Goal: Transaction & Acquisition: Purchase product/service

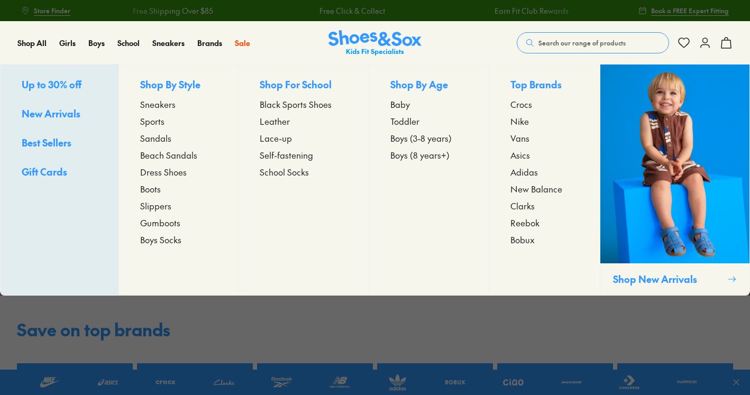
click at [164, 102] on span "Sneakers" at bounding box center [157, 104] width 35 height 13
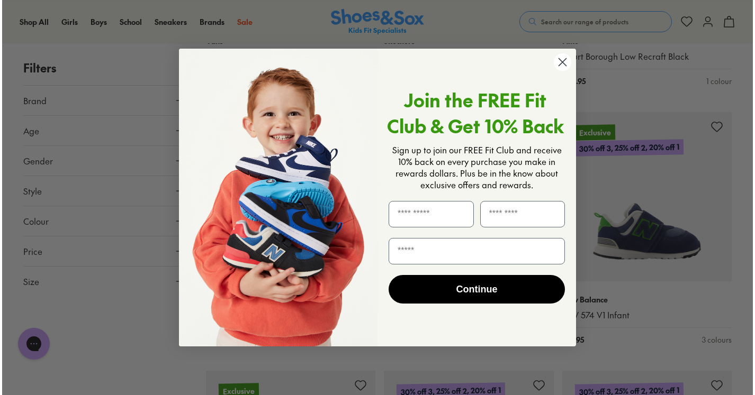
scroll to position [903, 0]
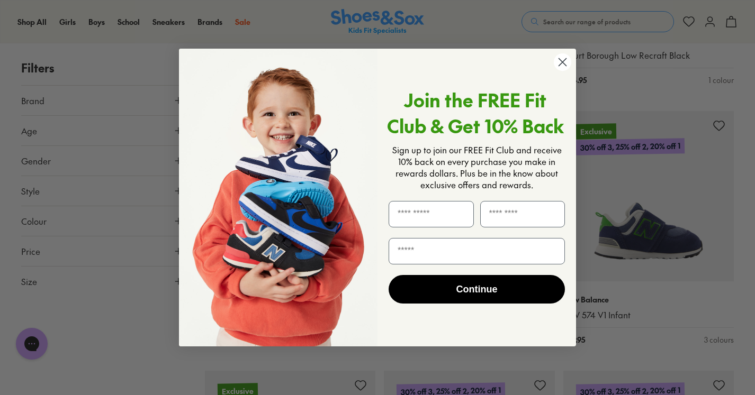
click at [558, 67] on circle "Close dialog" at bounding box center [562, 61] width 17 height 17
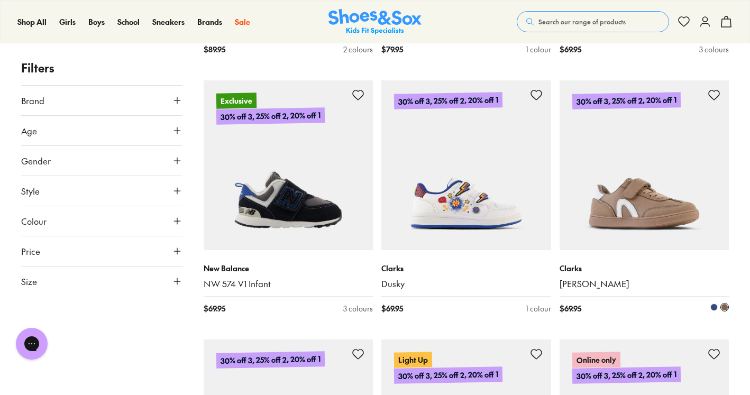
scroll to position [1190, 0]
click at [654, 151] on img at bounding box center [645, 165] width 170 height 170
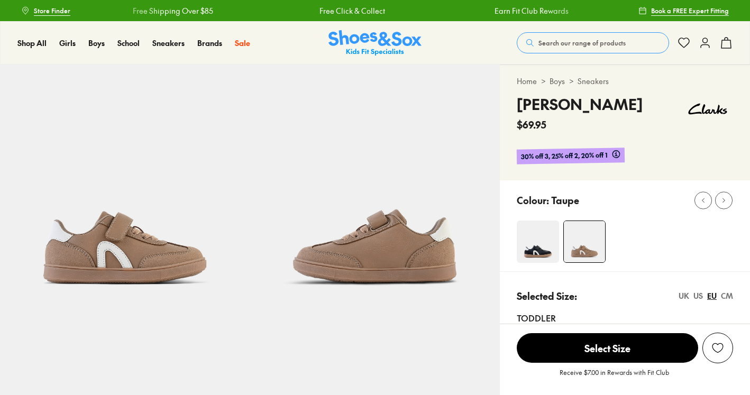
select select "*"
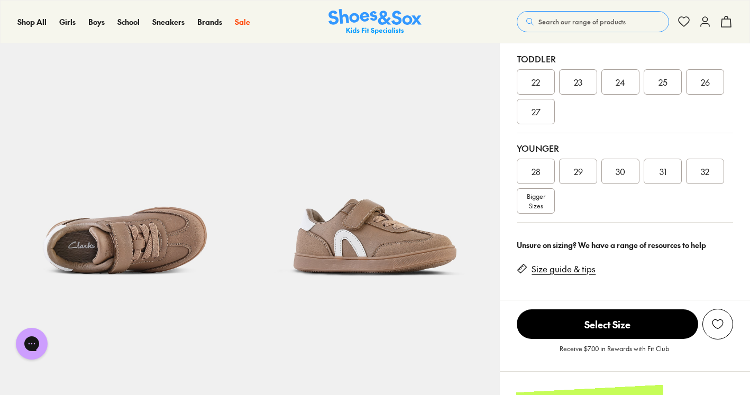
scroll to position [262, 0]
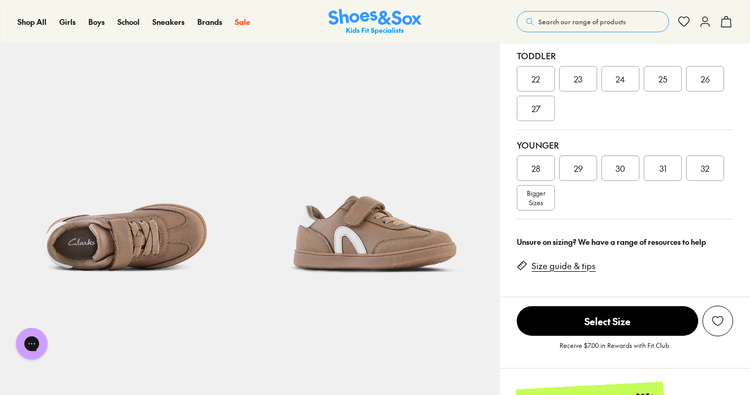
click at [561, 263] on link "Size guide & tips" at bounding box center [564, 266] width 64 height 12
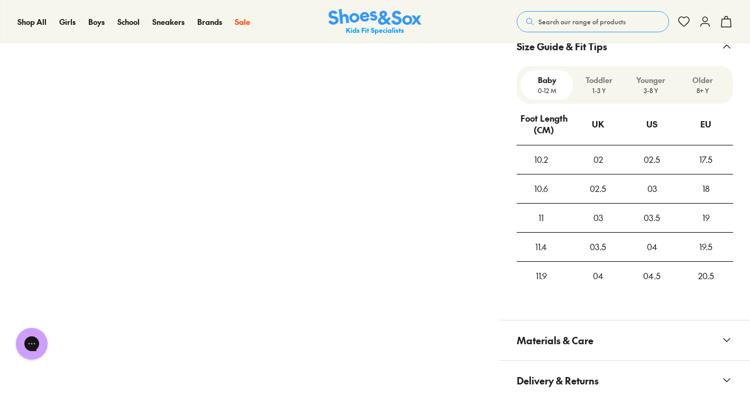
scroll to position [799, 0]
click at [646, 93] on p "3-8 Y" at bounding box center [651, 92] width 43 height 10
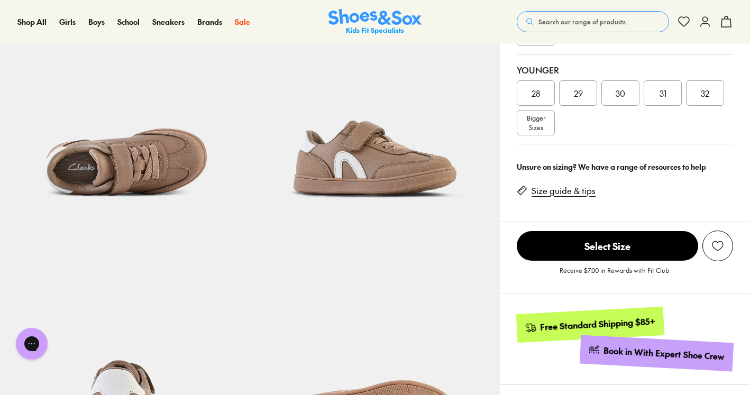
scroll to position [331, 0]
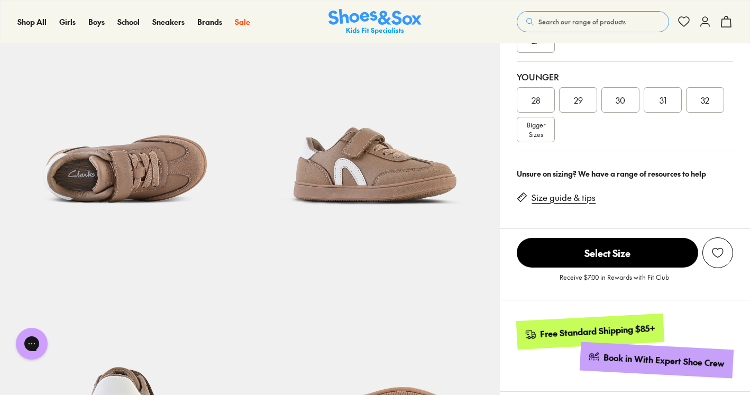
click at [582, 98] on span "29" at bounding box center [578, 100] width 9 height 13
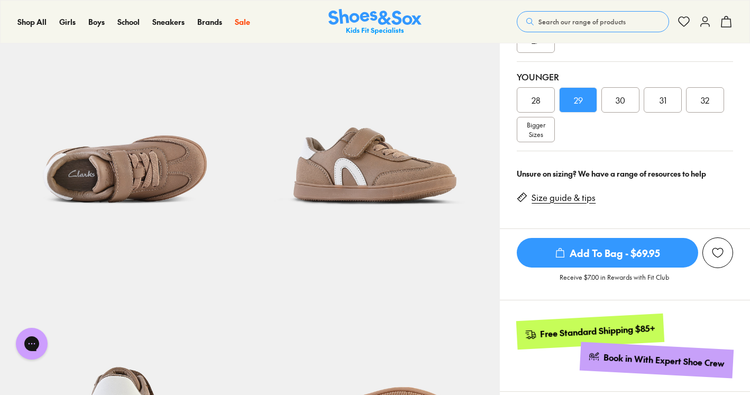
click at [602, 255] on span "Add To Bag - $69.95" at bounding box center [608, 253] width 182 height 30
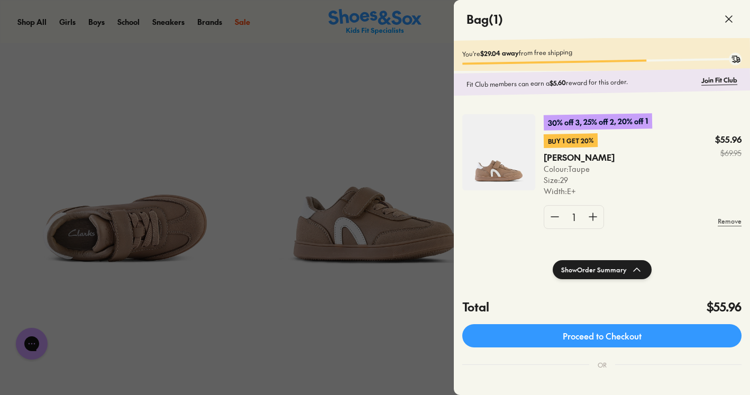
scroll to position [262, 0]
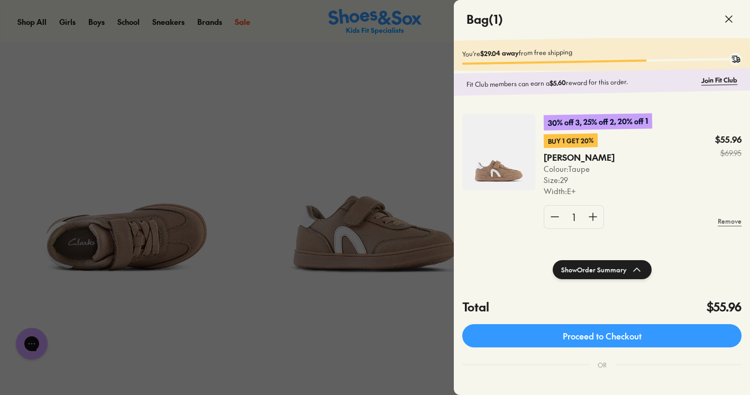
click at [191, 133] on div at bounding box center [375, 197] width 750 height 395
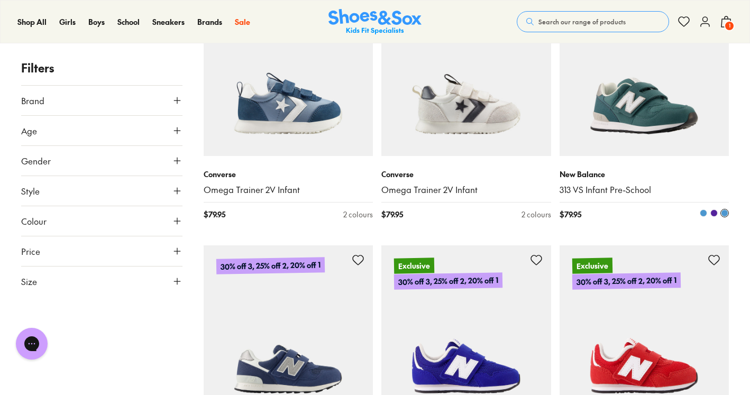
scroll to position [2184, 0]
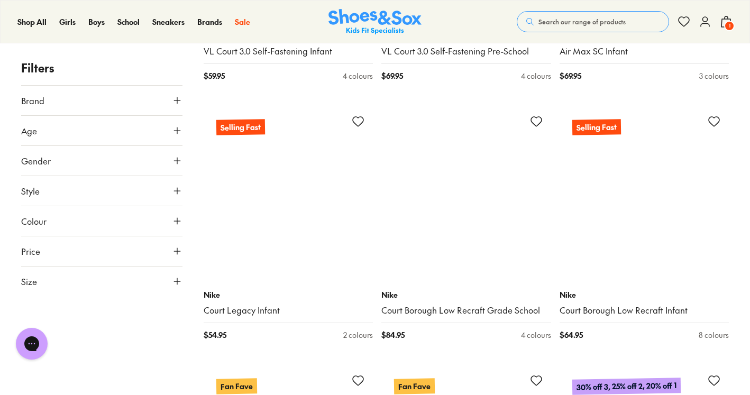
scroll to position [4807, 0]
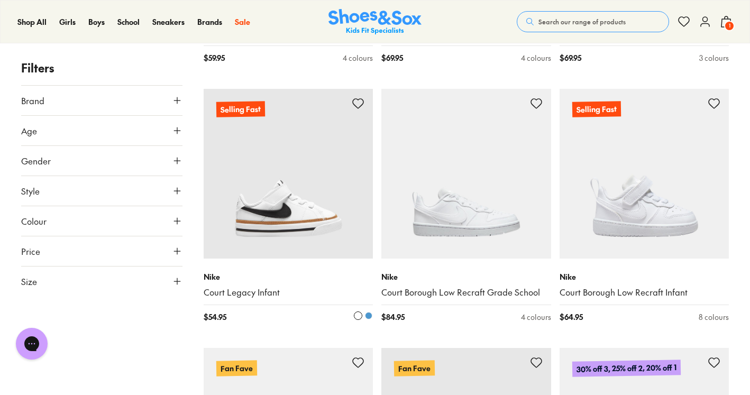
click at [316, 182] on img at bounding box center [289, 174] width 170 height 170
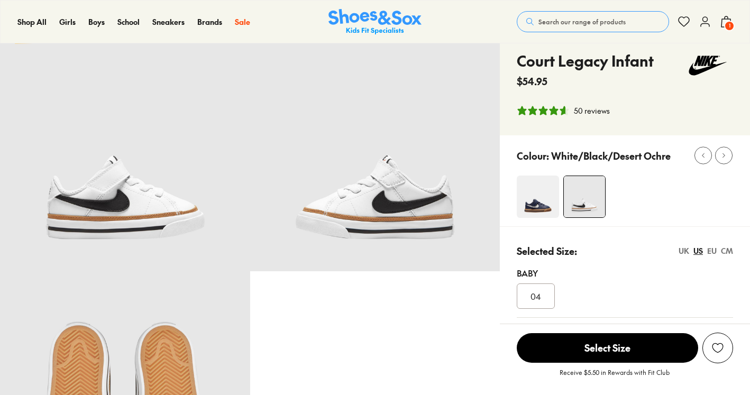
scroll to position [59, 0]
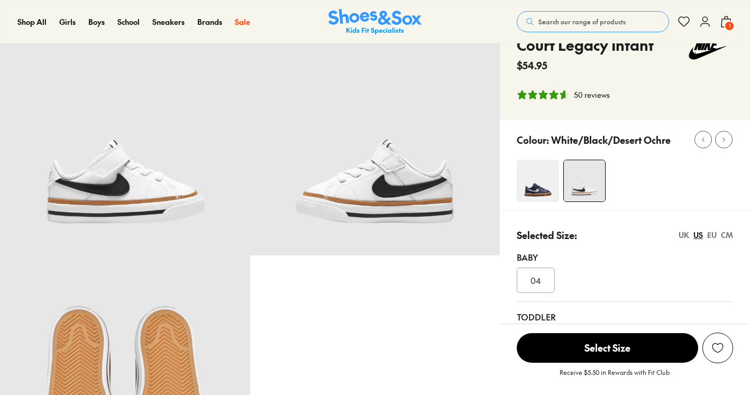
click at [540, 173] on img at bounding box center [538, 181] width 42 height 42
select select "*"
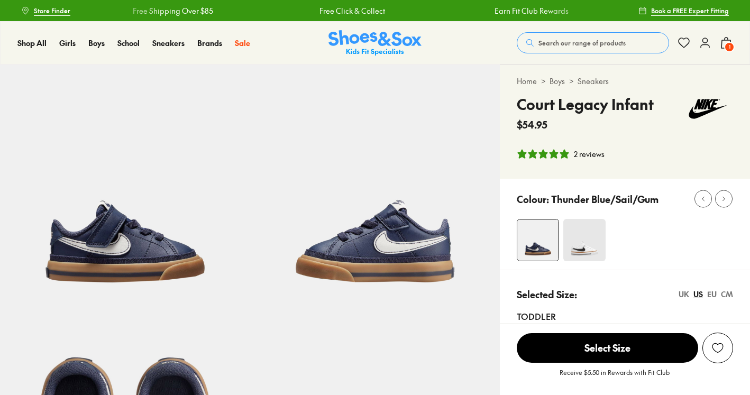
select select "*"
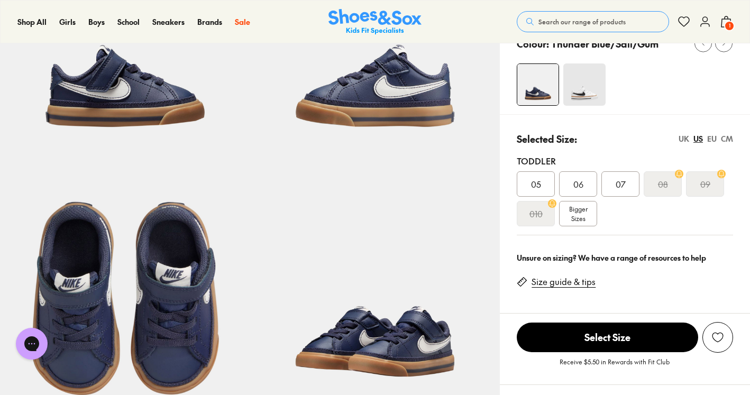
click at [579, 222] on span "Bigger Sizes" at bounding box center [578, 213] width 19 height 19
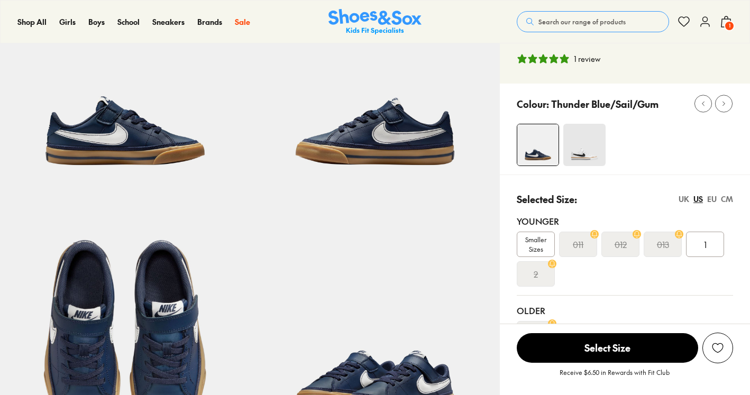
scroll to position [121, 0]
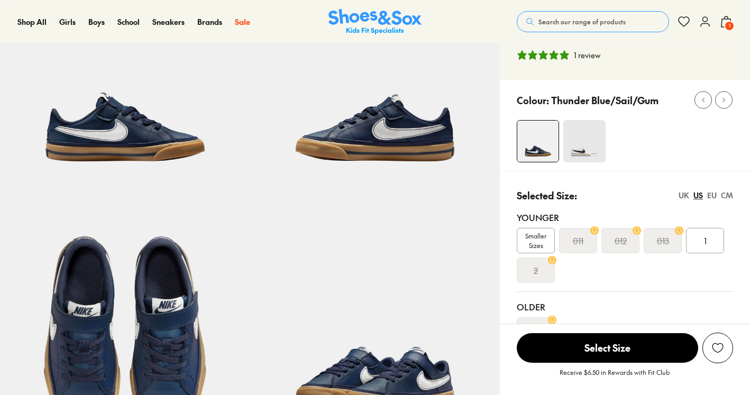
select select "*"
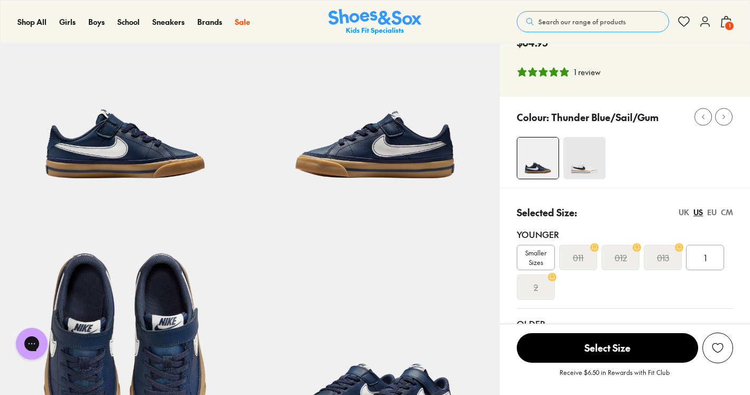
scroll to position [99, 0]
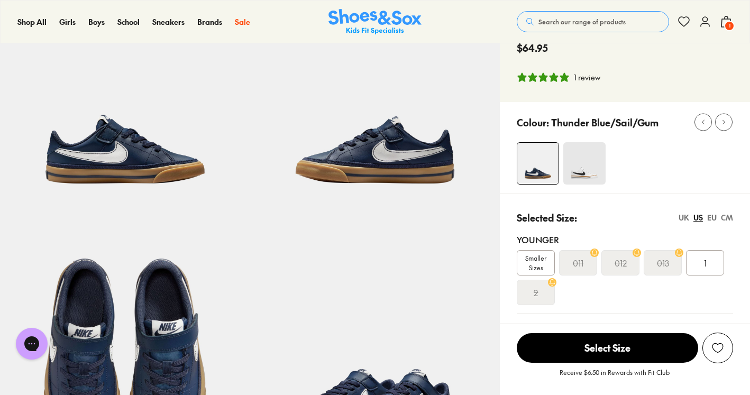
click at [585, 163] on img at bounding box center [585, 163] width 42 height 42
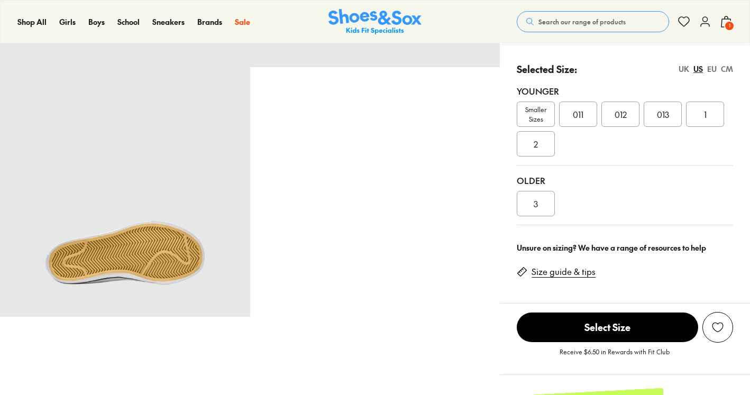
select select "*"
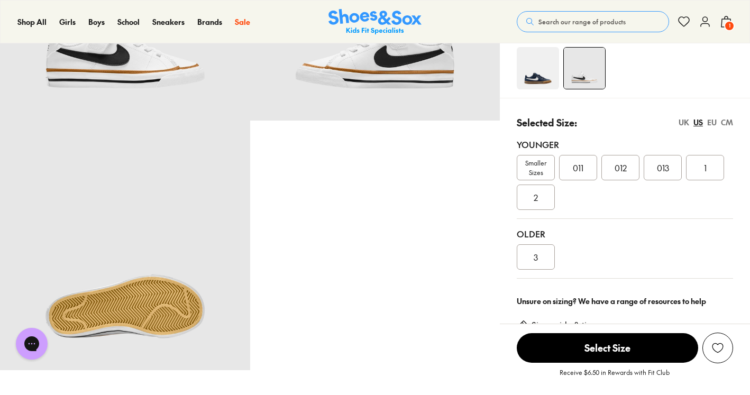
click at [684, 123] on div "UK" at bounding box center [684, 122] width 11 height 11
click at [697, 124] on div "US" at bounding box center [699, 122] width 10 height 11
click at [682, 124] on div "UK" at bounding box center [684, 122] width 11 height 11
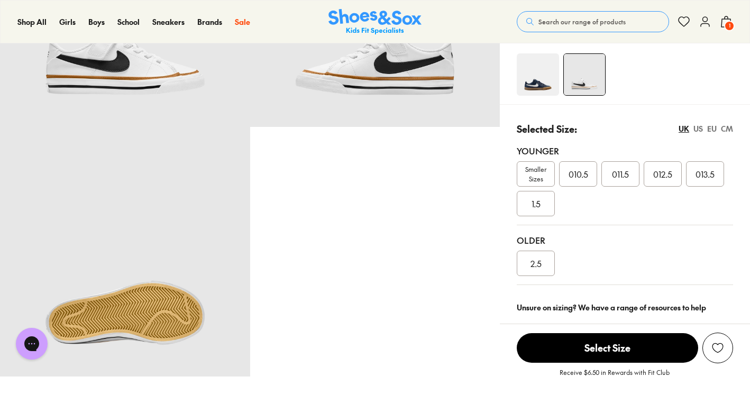
scroll to position [170, 0]
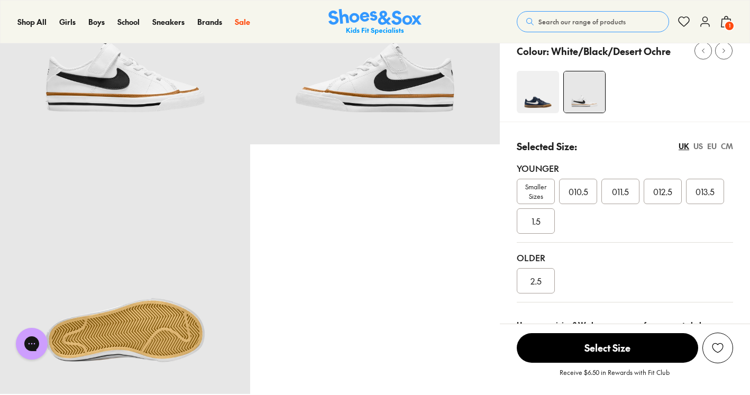
click at [614, 195] on span "011.5" at bounding box center [620, 191] width 17 height 13
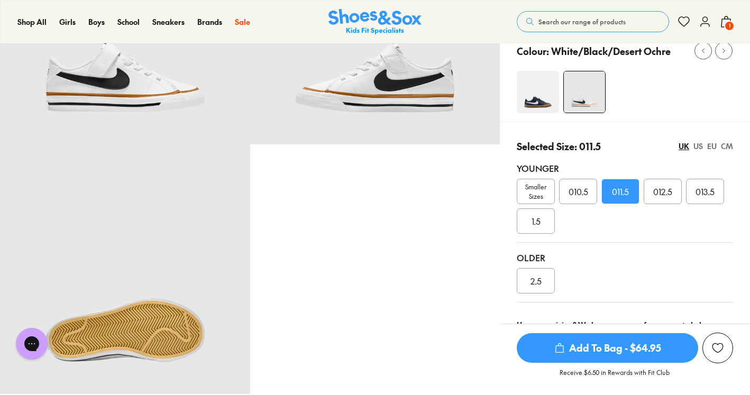
click at [592, 350] on span "Add To Bag - $64.95" at bounding box center [608, 348] width 182 height 30
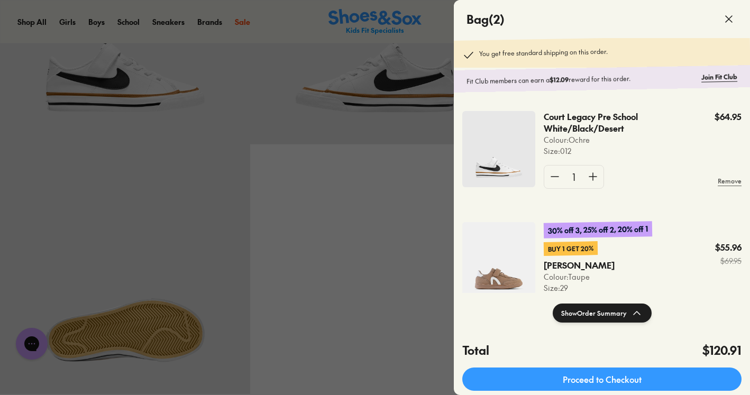
click at [332, 260] on div at bounding box center [375, 197] width 750 height 395
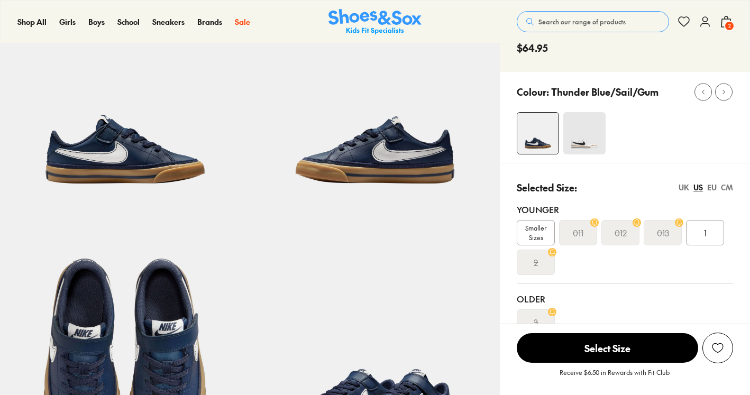
select select "*"
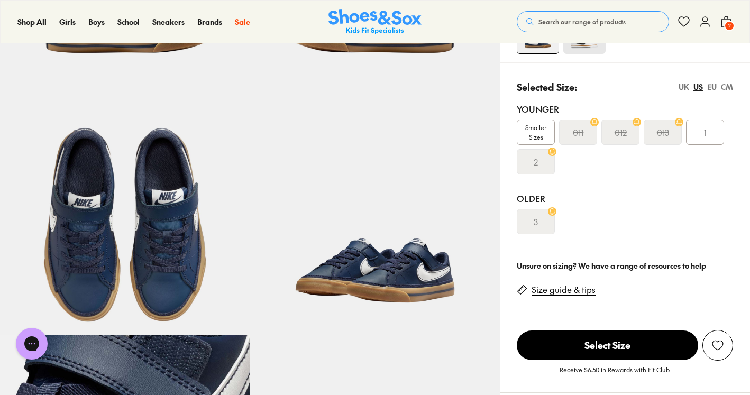
scroll to position [230, 0]
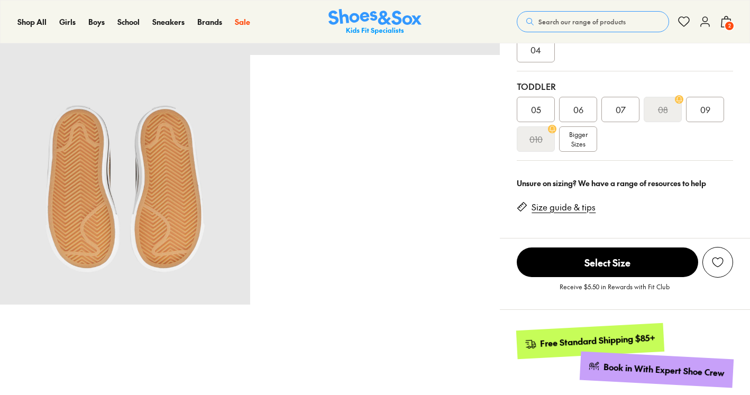
select select "*"
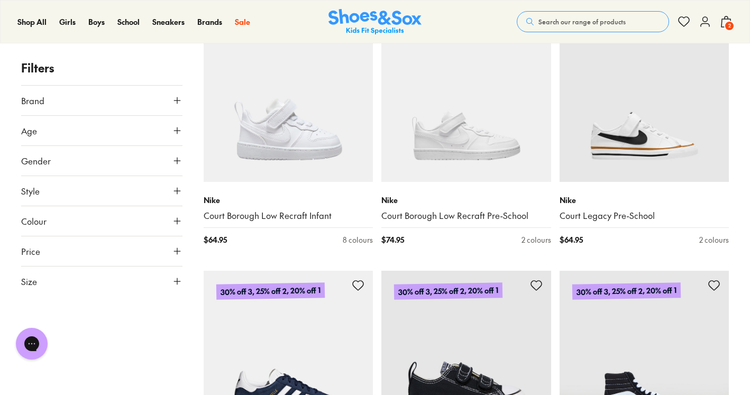
scroll to position [2348, 0]
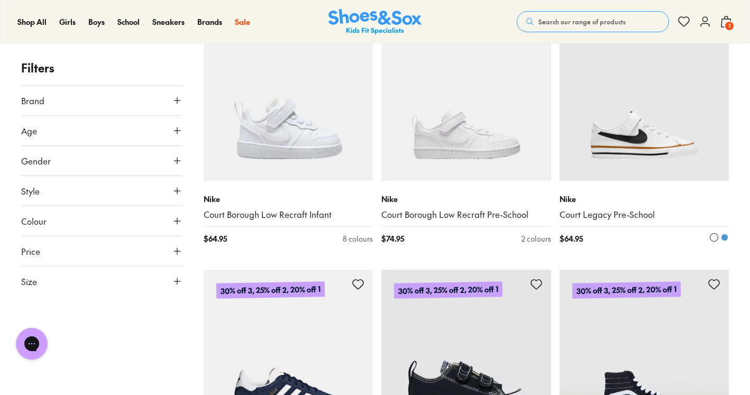
click at [630, 126] on img at bounding box center [645, 96] width 170 height 170
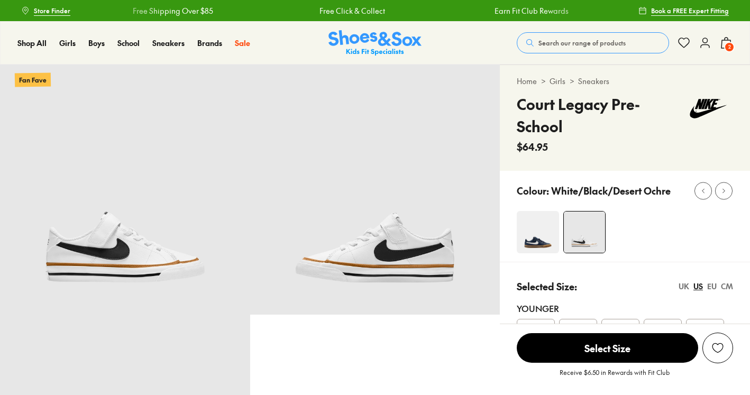
select select "*"
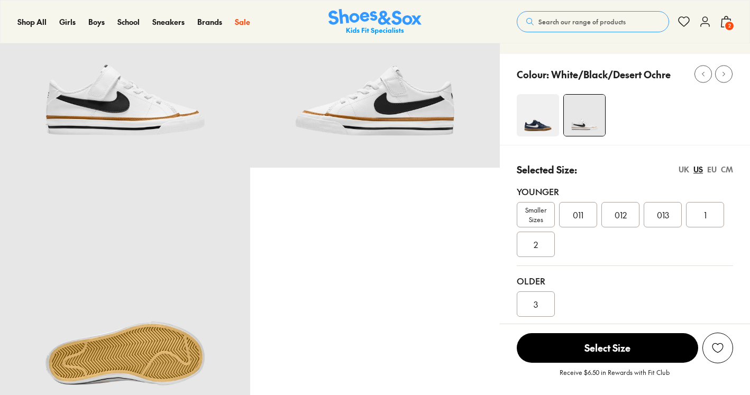
scroll to position [153, 0]
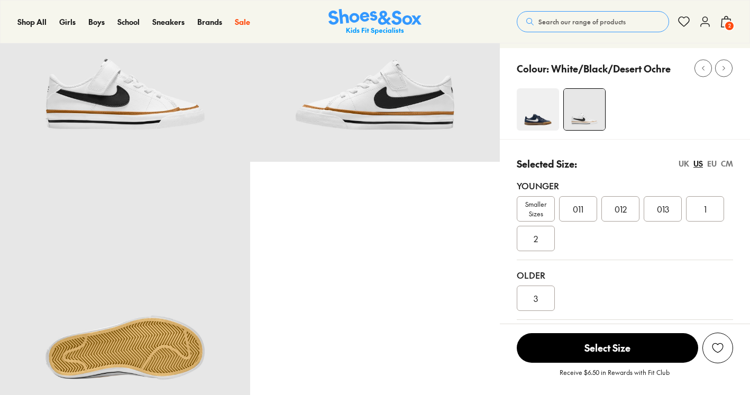
click at [546, 113] on img at bounding box center [538, 109] width 42 height 42
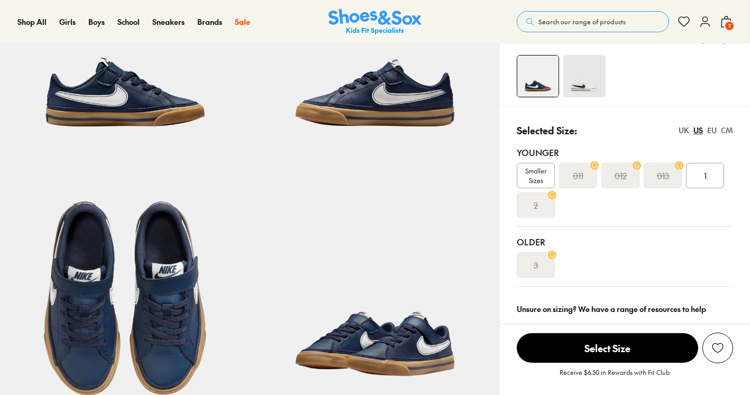
select select "*"
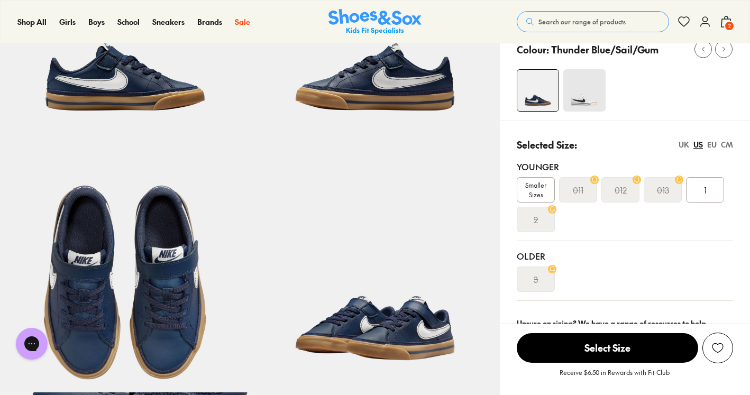
click at [592, 96] on img at bounding box center [585, 90] width 42 height 42
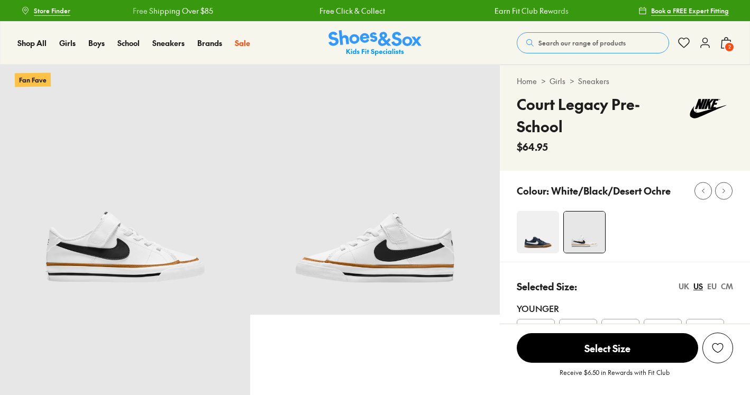
select select "*"
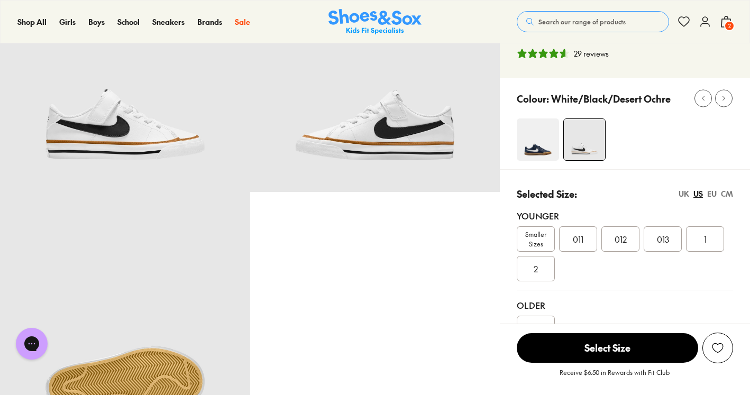
click at [682, 196] on div "UK" at bounding box center [684, 193] width 11 height 11
click at [697, 195] on div "US" at bounding box center [699, 193] width 10 height 11
click at [685, 194] on div "UK" at bounding box center [684, 193] width 11 height 11
click at [631, 238] on div "011.5" at bounding box center [621, 239] width 38 height 25
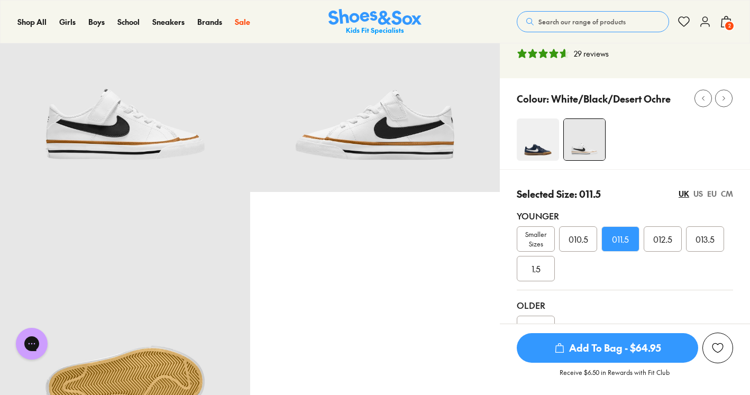
click at [606, 353] on span "Add To Bag - $64.95" at bounding box center [608, 348] width 182 height 30
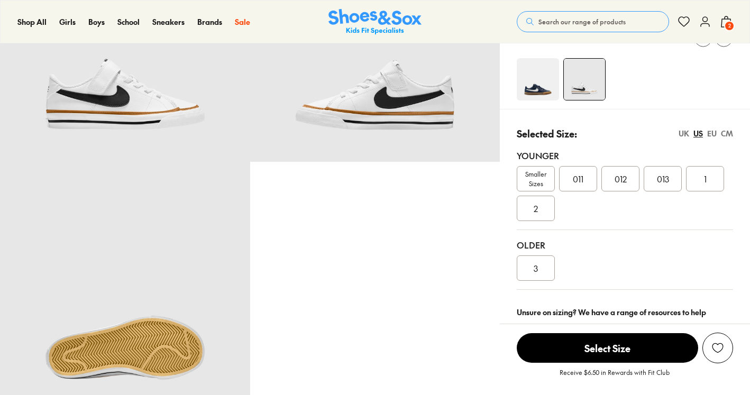
select select "*"
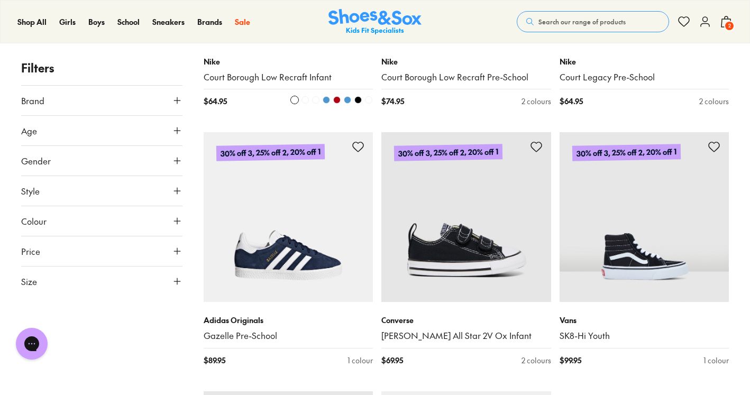
scroll to position [2485, 0]
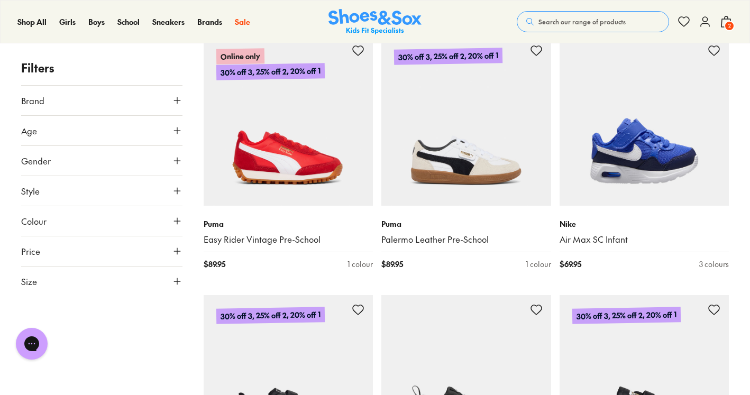
scroll to position [4934, 0]
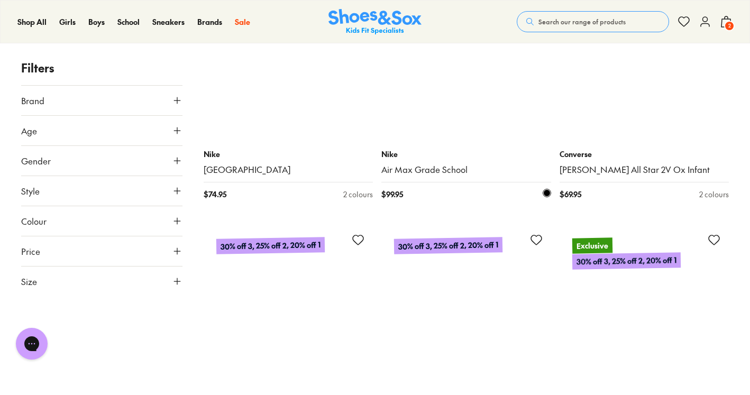
scroll to position [7317, 0]
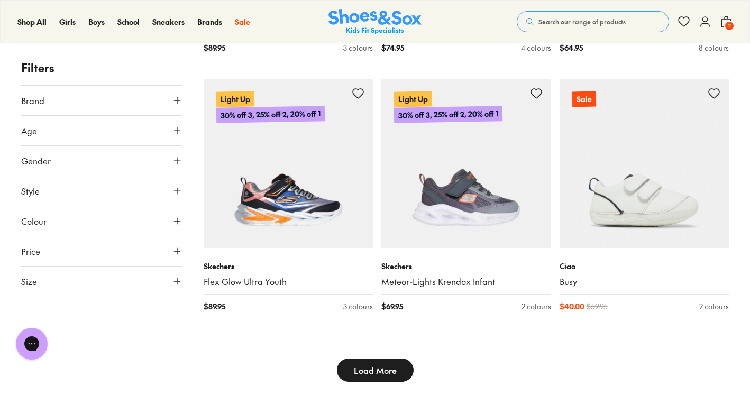
scroll to position [8251, 0]
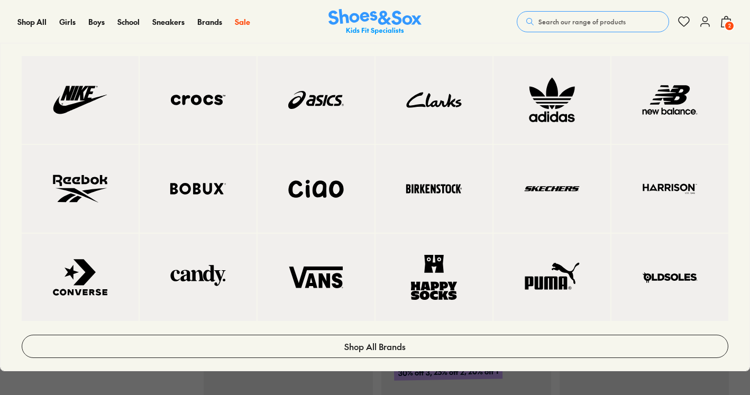
click at [671, 98] on img at bounding box center [670, 100] width 75 height 46
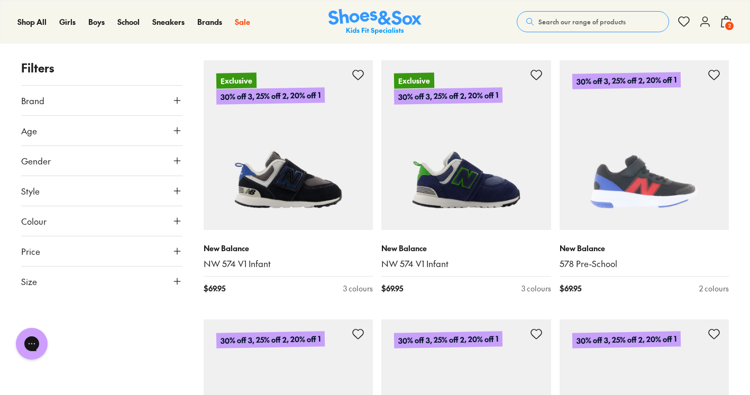
scroll to position [1449, 0]
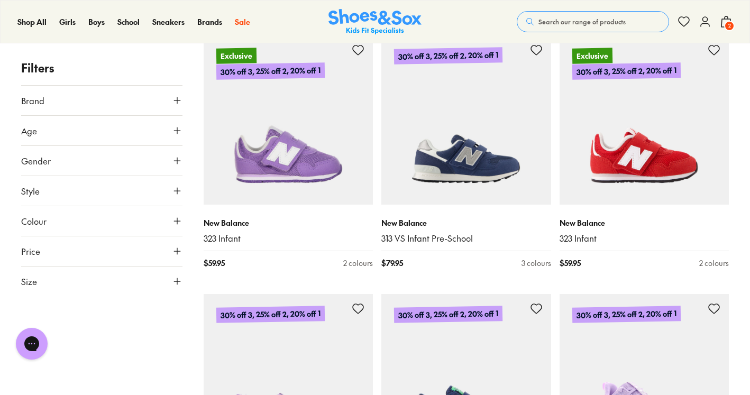
scroll to position [2507, 0]
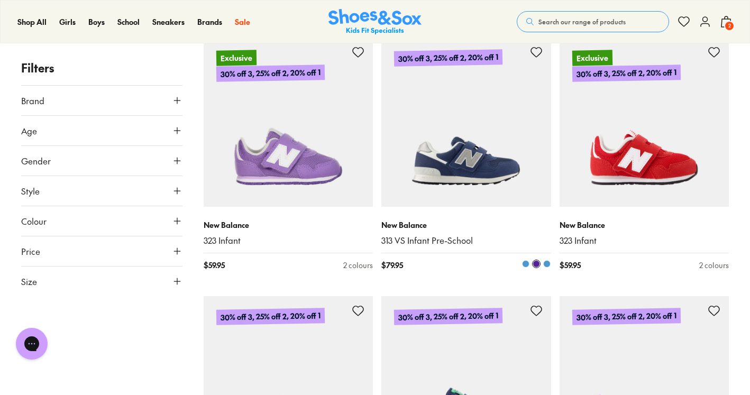
click at [463, 123] on img at bounding box center [467, 123] width 170 height 170
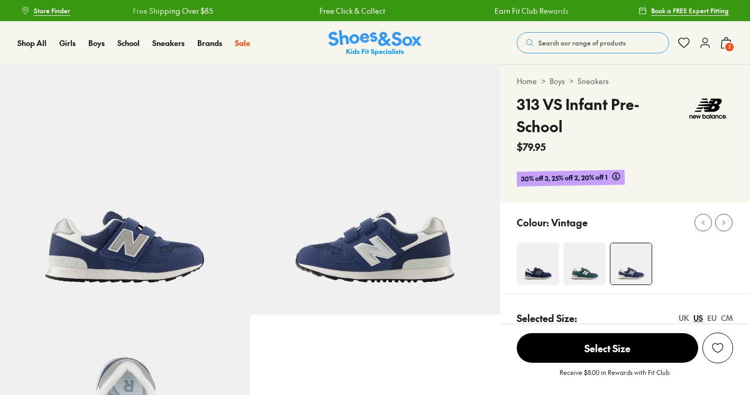
click at [578, 264] on img at bounding box center [585, 264] width 42 height 42
select select "*"
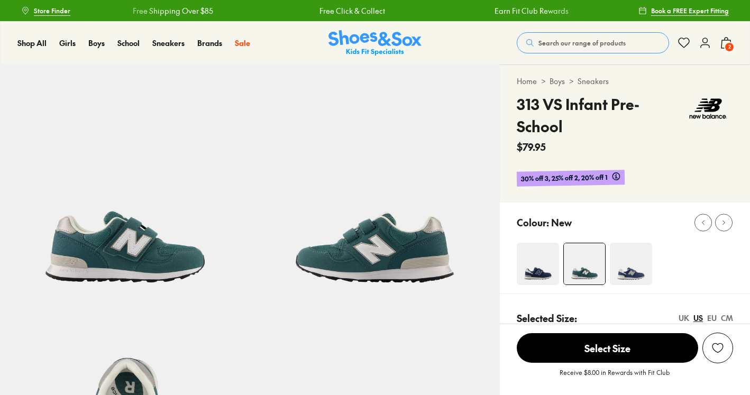
click at [548, 276] on img at bounding box center [538, 264] width 42 height 42
select select "*"
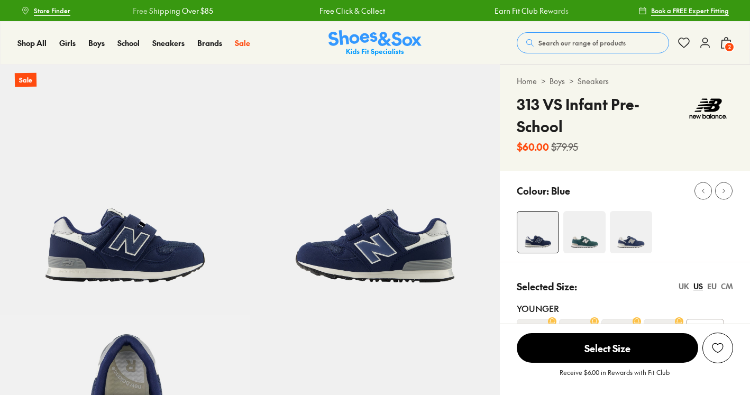
click at [730, 47] on span "2" at bounding box center [729, 47] width 11 height 11
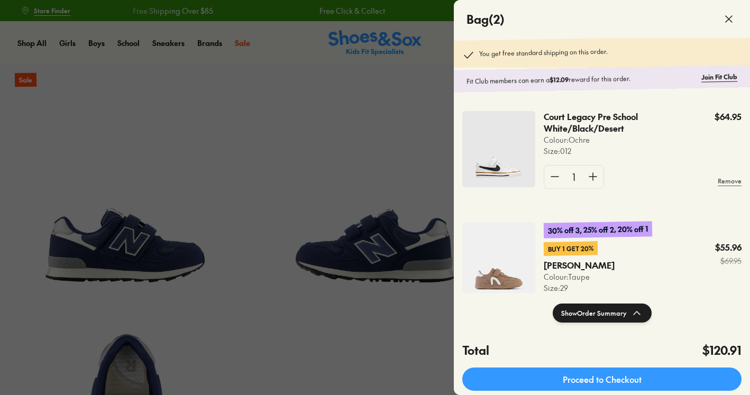
select select "*"
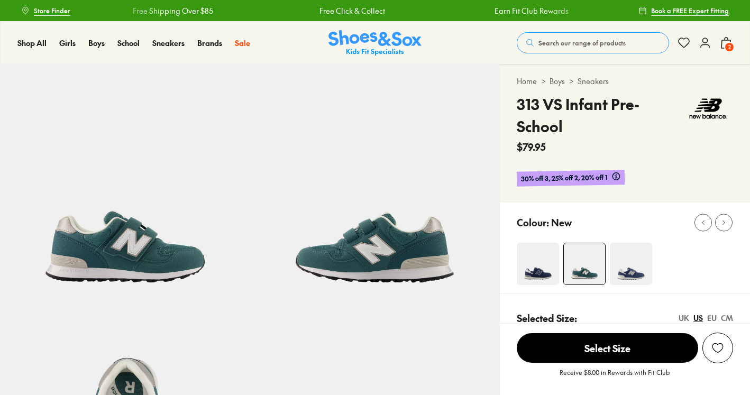
select select "*"
click at [719, 41] on div "Search our range of products Clear Close Popular Searches crocs asics nike bobu…" at bounding box center [625, 42] width 216 height 23
click at [729, 42] on span "2" at bounding box center [729, 47] width 11 height 11
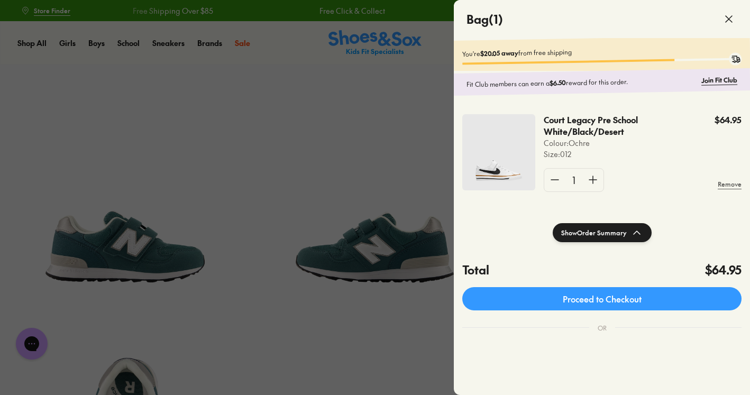
scroll to position [3, 0]
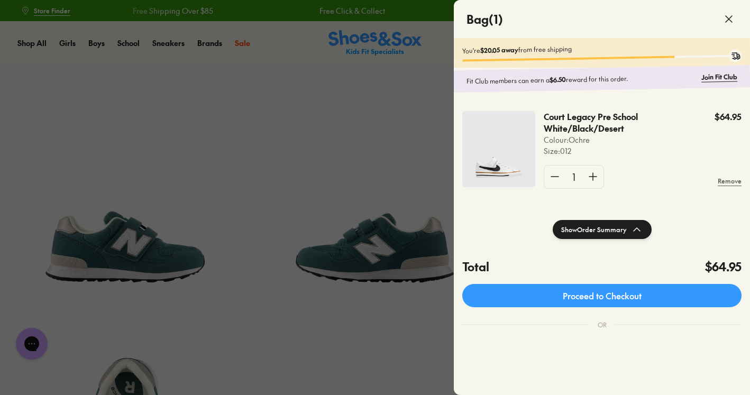
click at [324, 173] on div at bounding box center [375, 197] width 750 height 395
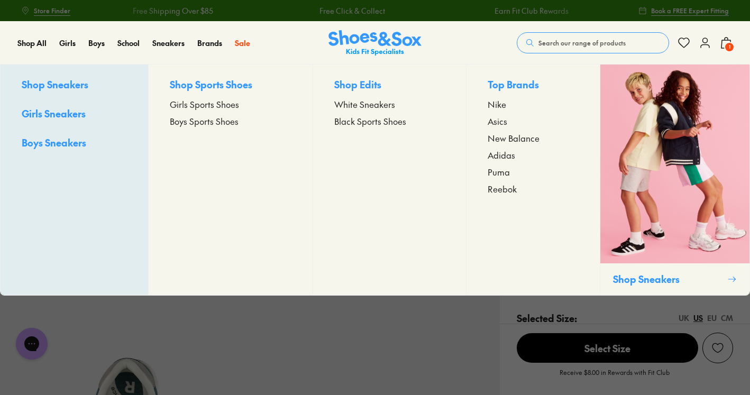
click at [518, 140] on span "New Balance" at bounding box center [514, 138] width 52 height 13
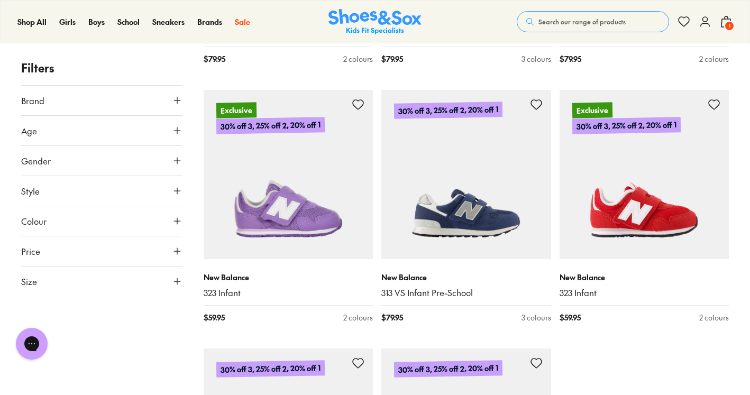
scroll to position [2478, 0]
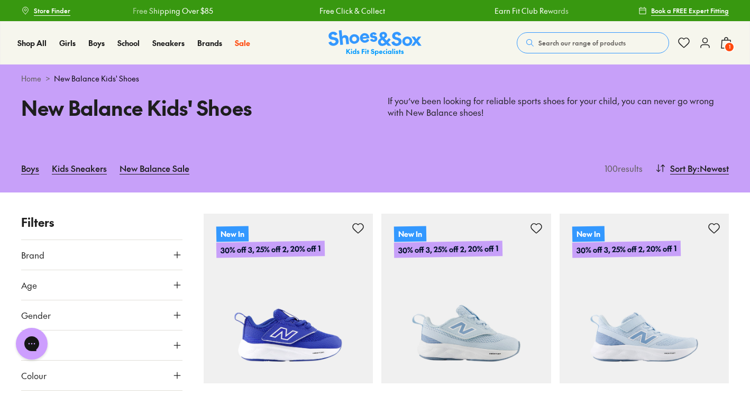
click at [174, 283] on icon at bounding box center [177, 285] width 11 height 11
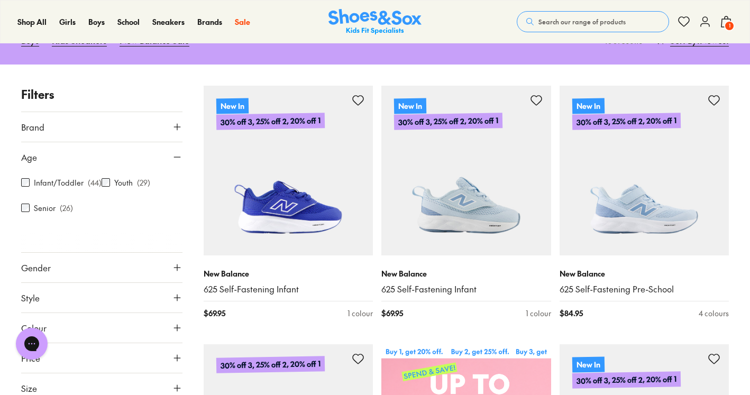
scroll to position [132, 0]
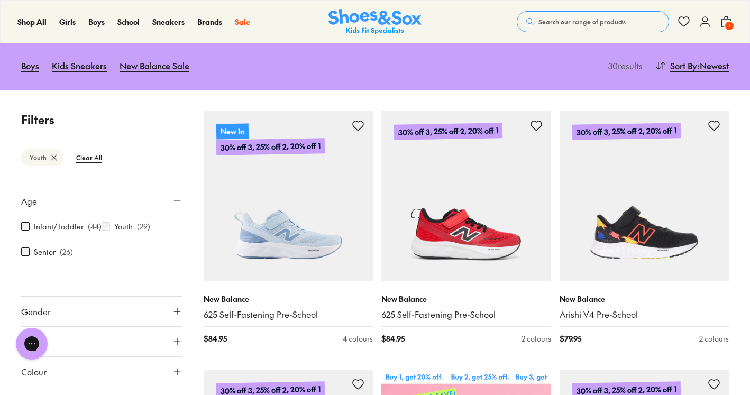
scroll to position [185, 0]
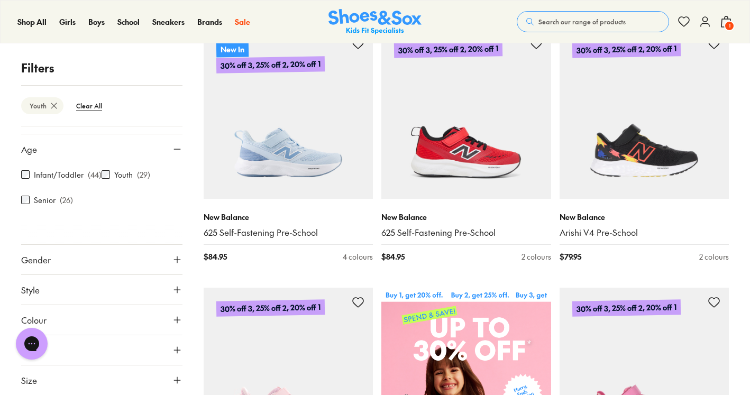
click at [149, 255] on button "Gender" at bounding box center [101, 260] width 161 height 30
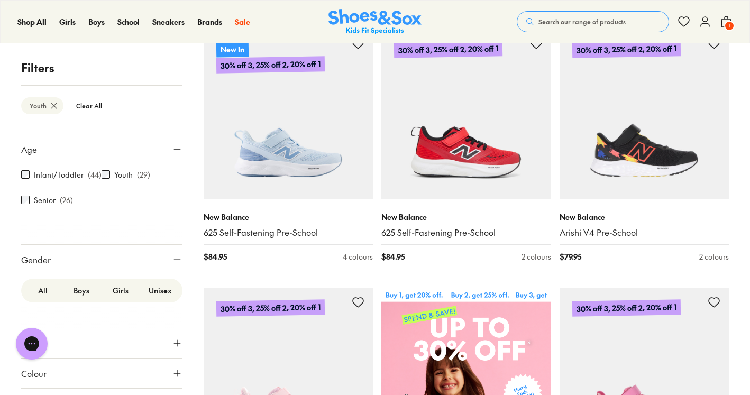
click at [77, 291] on label "Boys" at bounding box center [81, 291] width 39 height 20
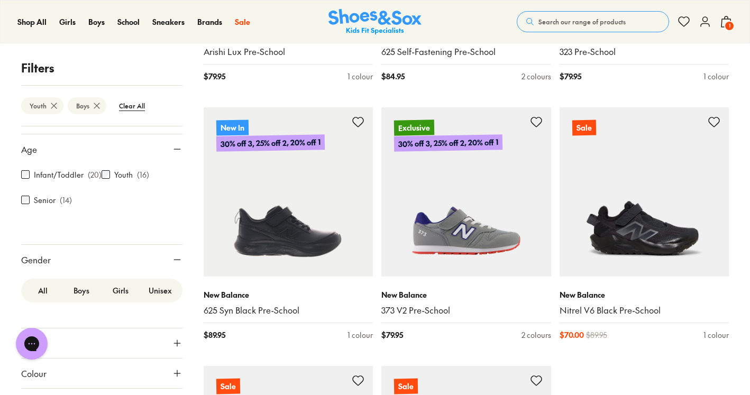
scroll to position [1144, 0]
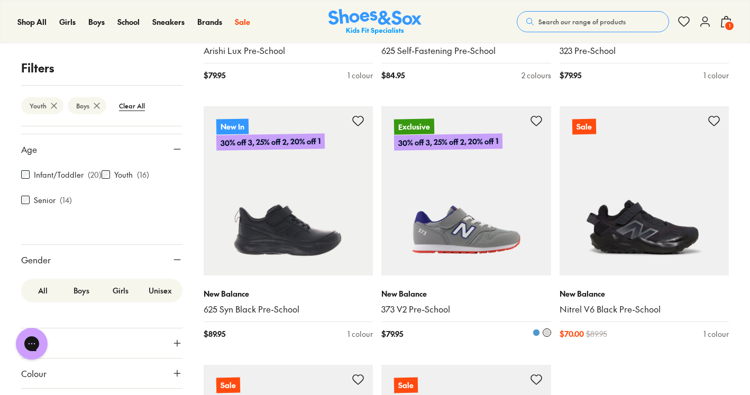
click at [466, 207] on img at bounding box center [467, 191] width 170 height 170
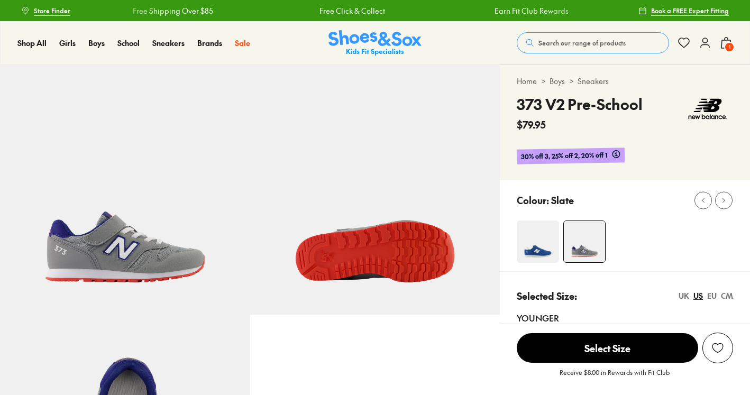
click at [536, 256] on img at bounding box center [538, 242] width 42 height 42
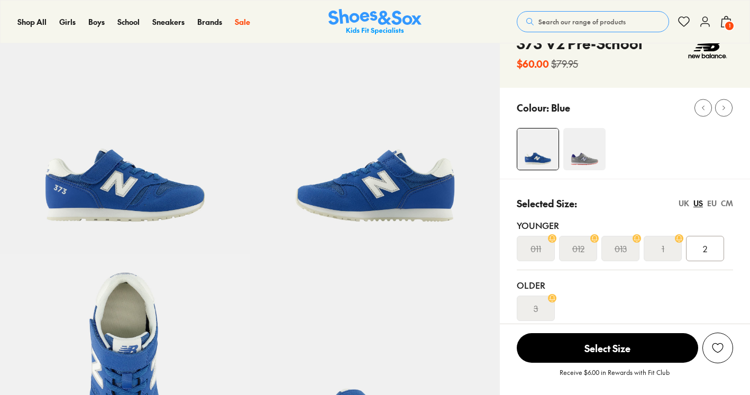
click at [590, 164] on img at bounding box center [585, 149] width 42 height 42
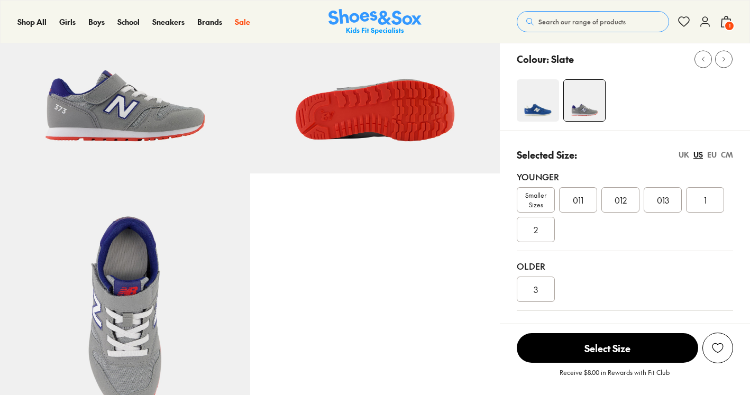
select select "*"
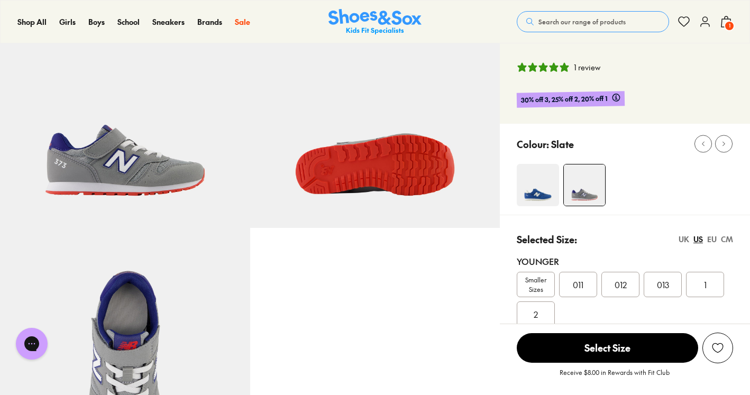
scroll to position [86, 0]
